Goal: Transaction & Acquisition: Purchase product/service

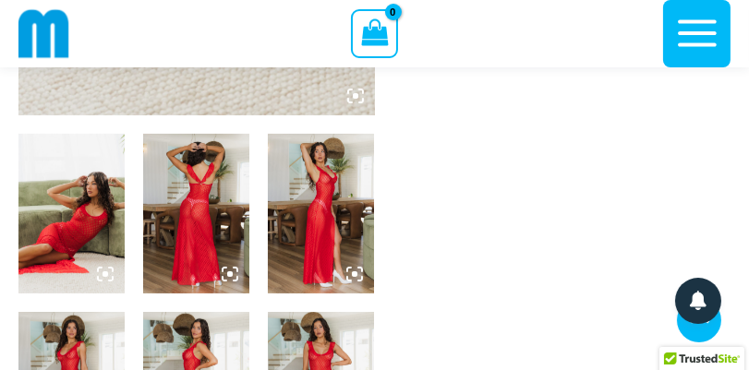
scroll to position [545, 0]
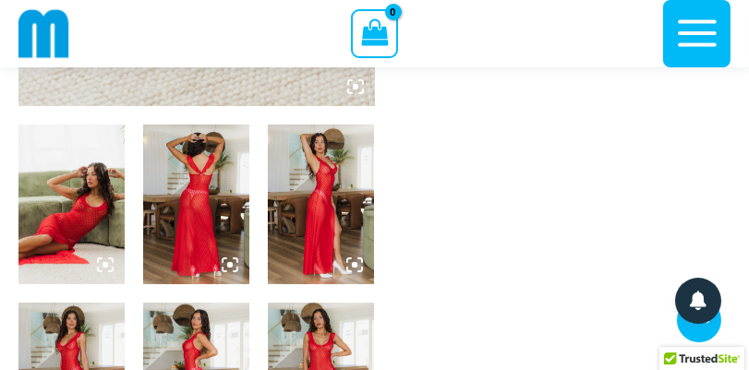
click at [73, 217] on img at bounding box center [71, 205] width 106 height 160
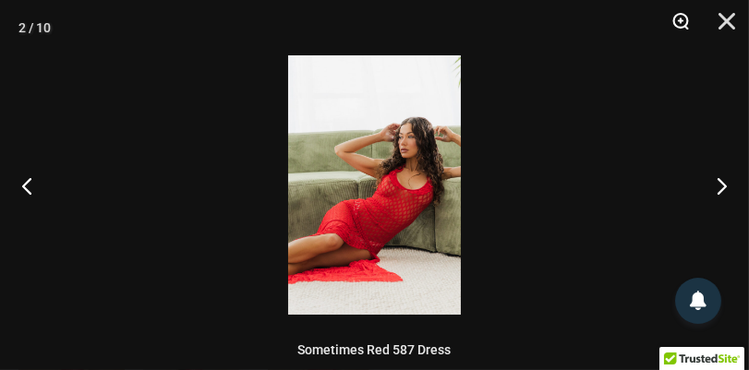
click at [683, 23] on button "Zoom" at bounding box center [674, 27] width 46 height 55
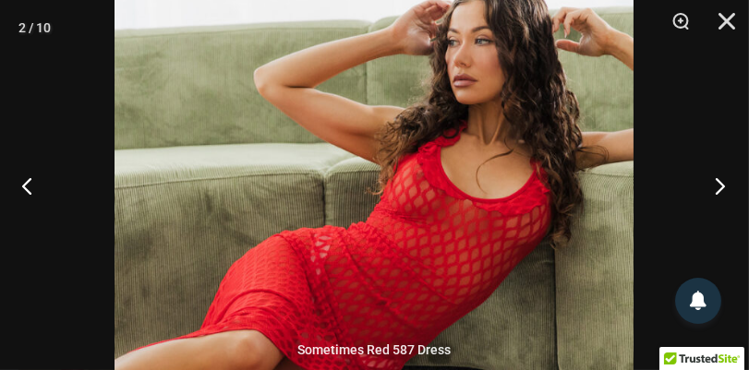
click at [722, 187] on button "Next" at bounding box center [714, 185] width 69 height 92
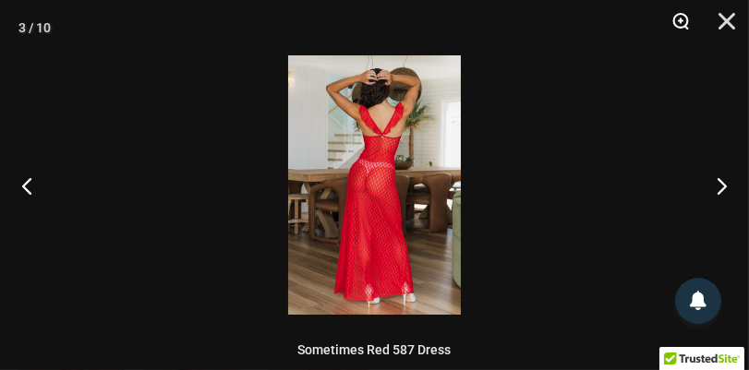
click at [682, 26] on button "Zoom" at bounding box center [674, 27] width 46 height 55
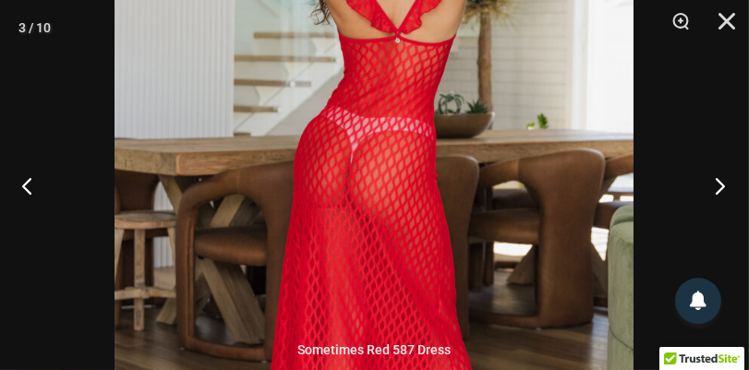
click at [724, 189] on button "Next" at bounding box center [714, 185] width 69 height 92
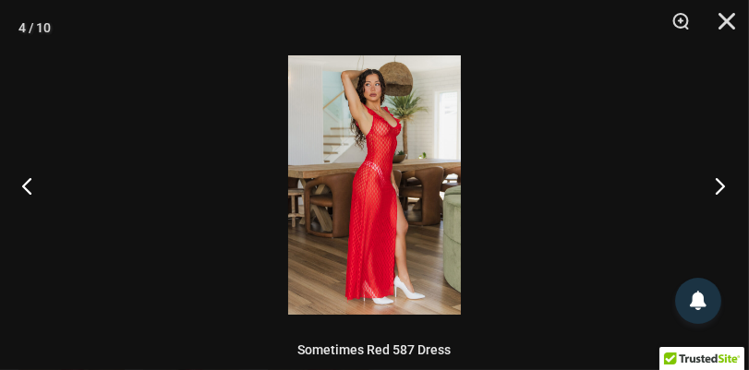
click at [724, 189] on button "Next" at bounding box center [714, 185] width 69 height 92
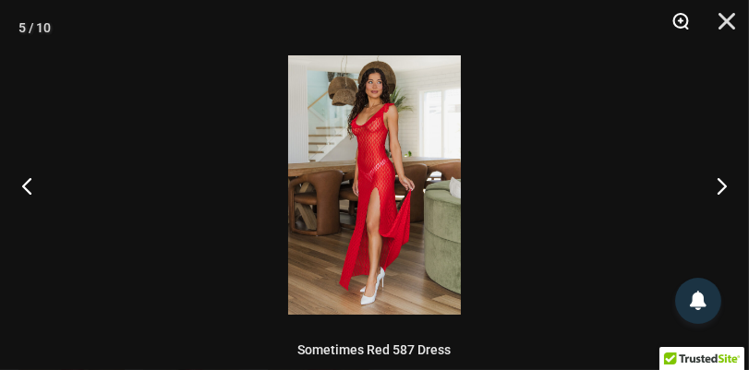
click at [683, 21] on button "Zoom" at bounding box center [674, 27] width 46 height 55
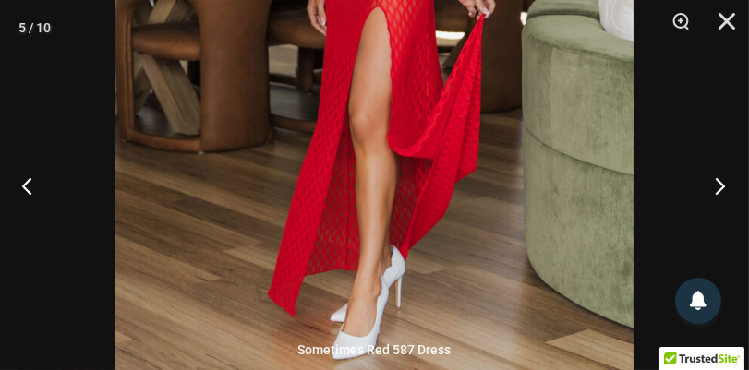
click at [718, 186] on button "Next" at bounding box center [714, 185] width 69 height 92
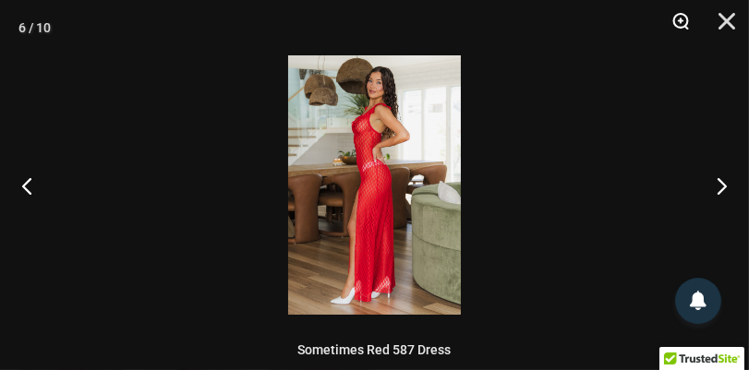
click at [683, 24] on button "Zoom" at bounding box center [674, 27] width 46 height 55
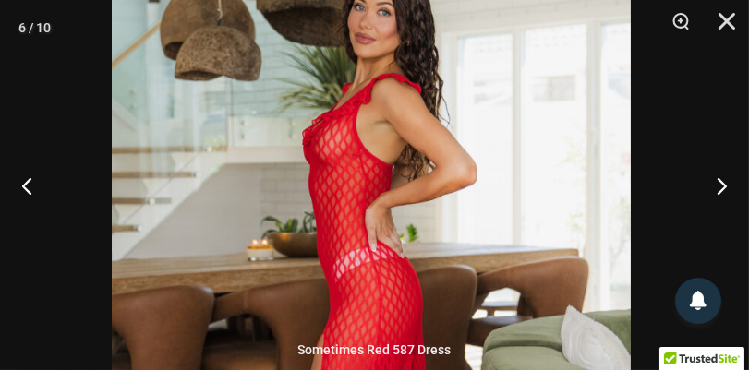
click at [346, 215] on img at bounding box center [371, 319] width 519 height 778
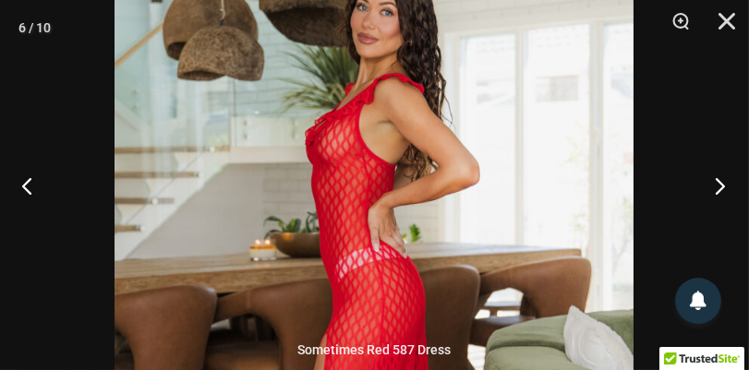
click at [717, 181] on button "Next" at bounding box center [714, 185] width 69 height 92
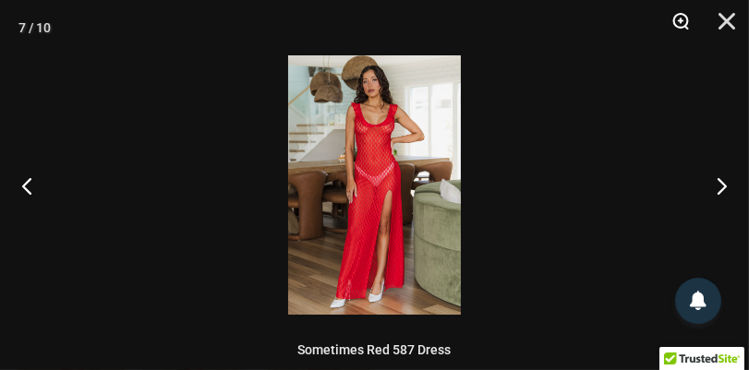
click at [685, 23] on button "Zoom" at bounding box center [674, 27] width 46 height 55
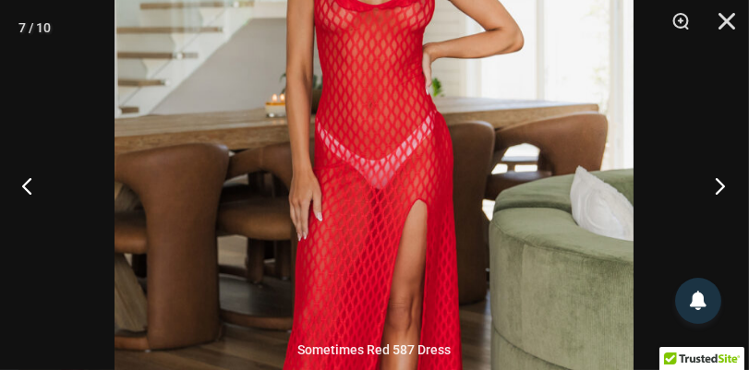
click at [724, 187] on button "Next" at bounding box center [714, 185] width 69 height 92
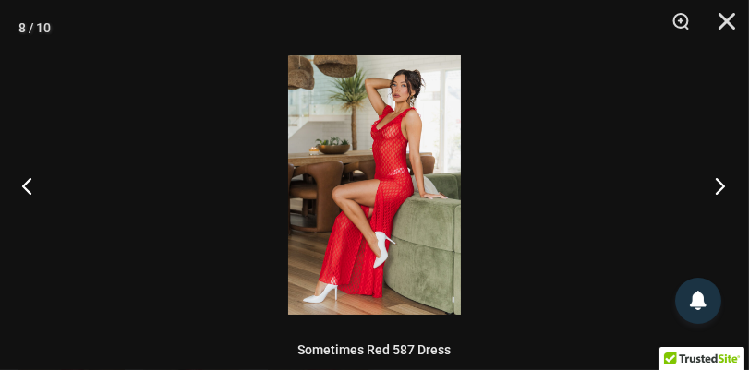
click at [724, 187] on button "Next" at bounding box center [714, 185] width 69 height 92
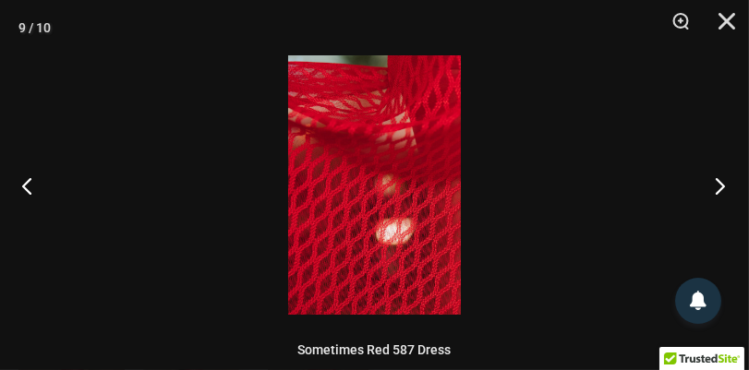
click at [720, 187] on button "Next" at bounding box center [714, 185] width 69 height 92
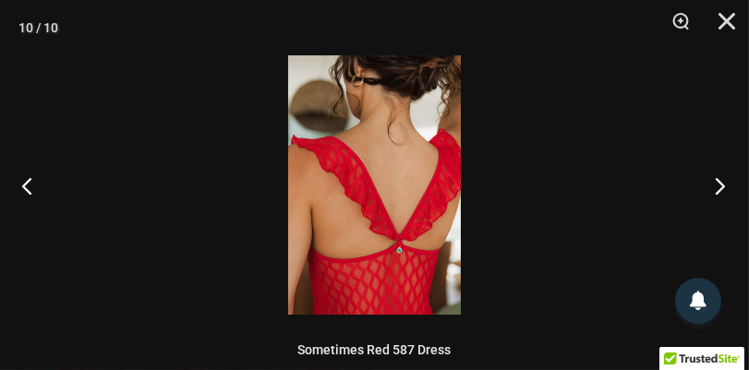
click at [720, 187] on button "Next" at bounding box center [714, 185] width 69 height 92
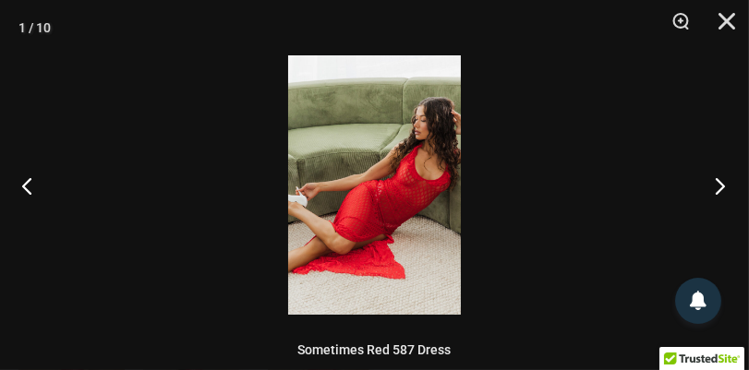
click at [720, 187] on button "Next" at bounding box center [714, 185] width 69 height 92
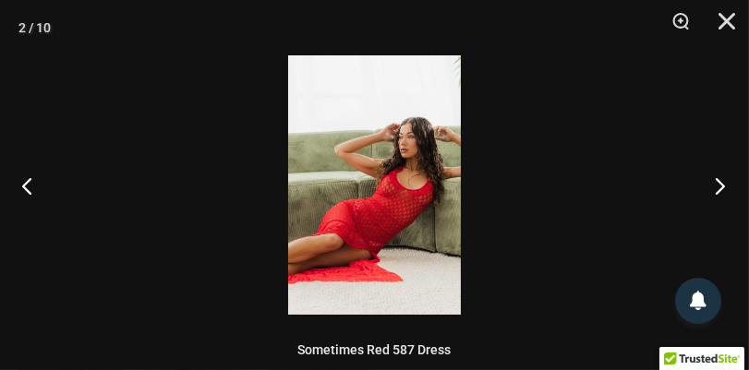
click at [720, 187] on button "Next" at bounding box center [714, 185] width 69 height 92
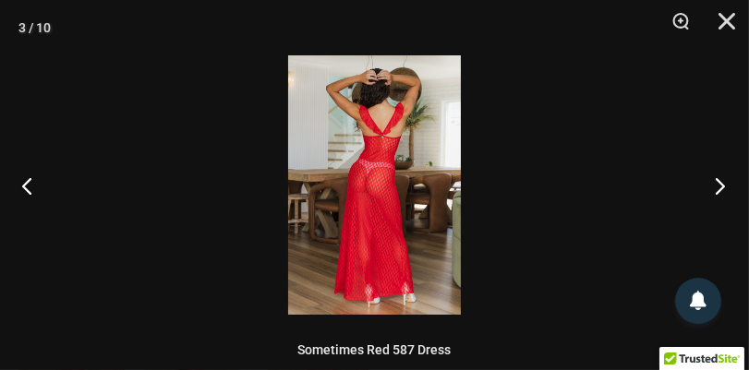
click at [720, 187] on button "Next" at bounding box center [714, 185] width 69 height 92
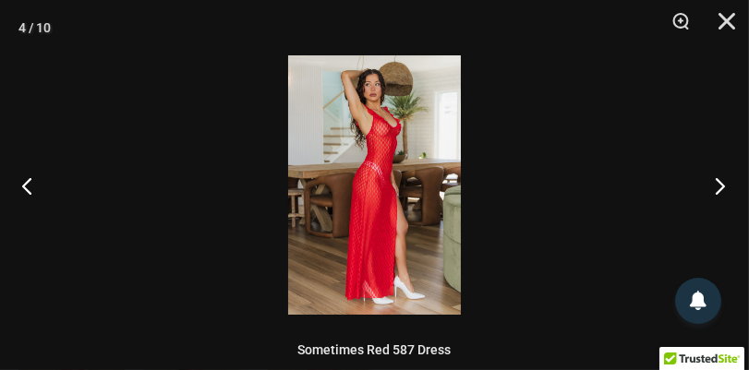
click at [720, 187] on button "Next" at bounding box center [714, 185] width 69 height 92
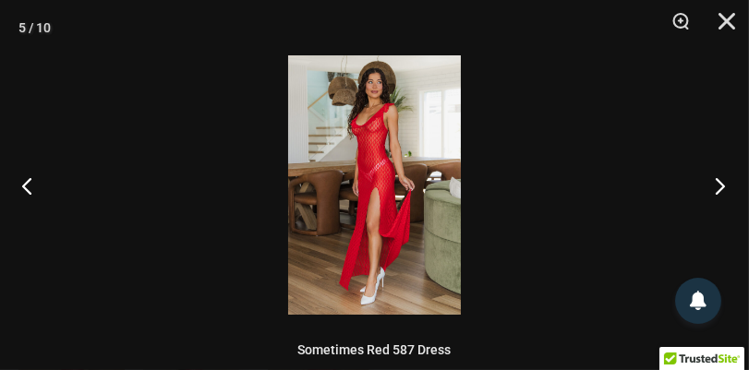
click at [720, 187] on button "Next" at bounding box center [714, 185] width 69 height 92
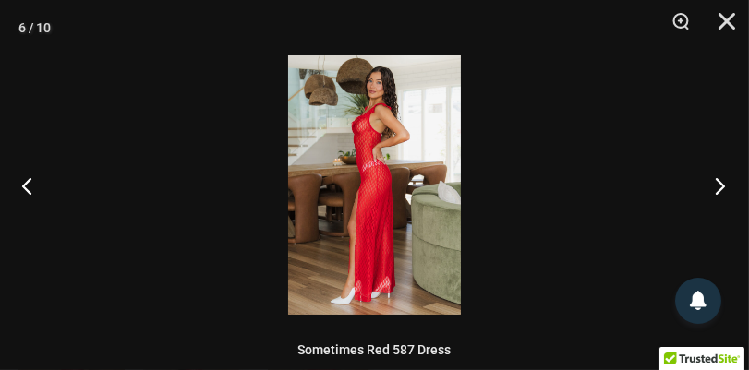
click at [720, 187] on button "Next" at bounding box center [714, 185] width 69 height 92
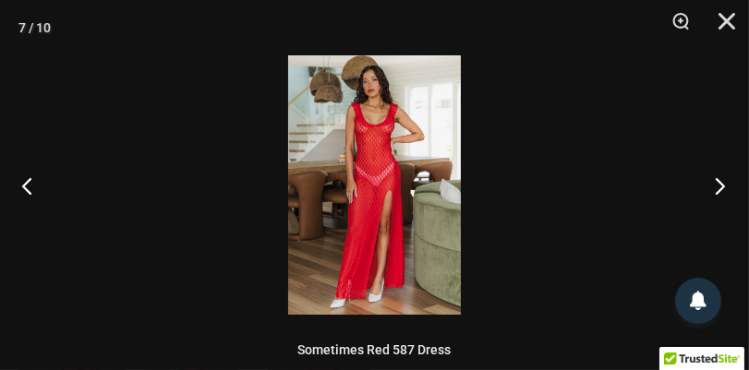
click at [720, 187] on button "Next" at bounding box center [714, 185] width 69 height 92
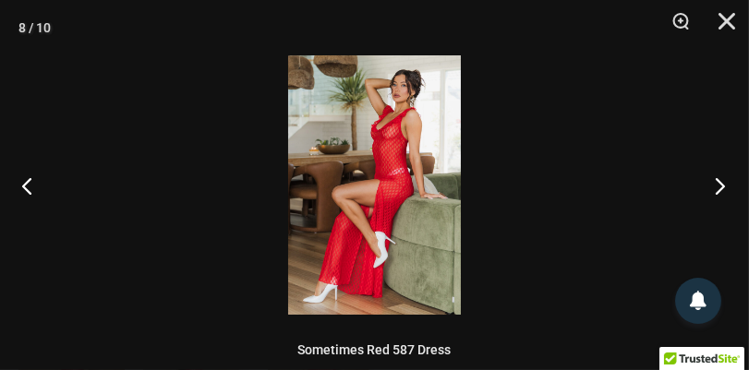
click at [720, 187] on button "Next" at bounding box center [714, 185] width 69 height 92
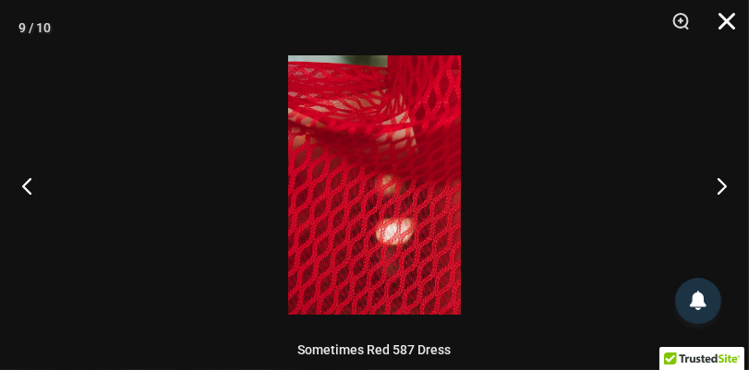
click at [728, 17] on button "Close" at bounding box center [720, 27] width 46 height 55
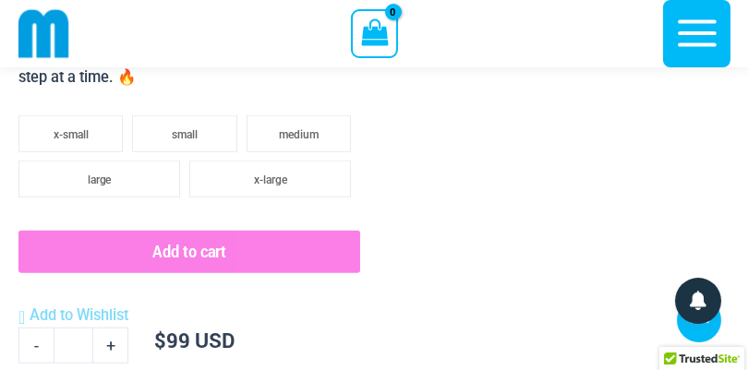
scroll to position [1777, 0]
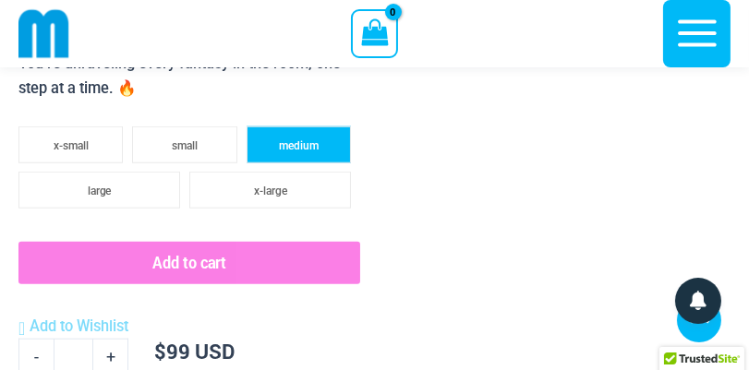
click at [284, 151] on span "medium" at bounding box center [299, 145] width 40 height 13
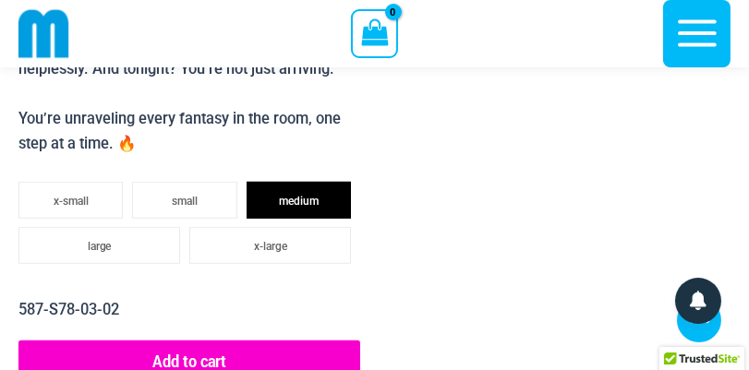
scroll to position [1714, 0]
